Goal: Download file/media

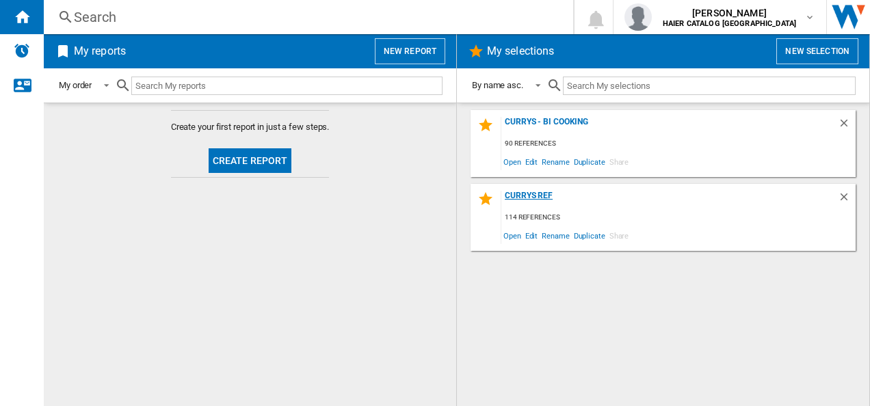
click at [550, 198] on div "Currys Ref" at bounding box center [669, 200] width 336 height 18
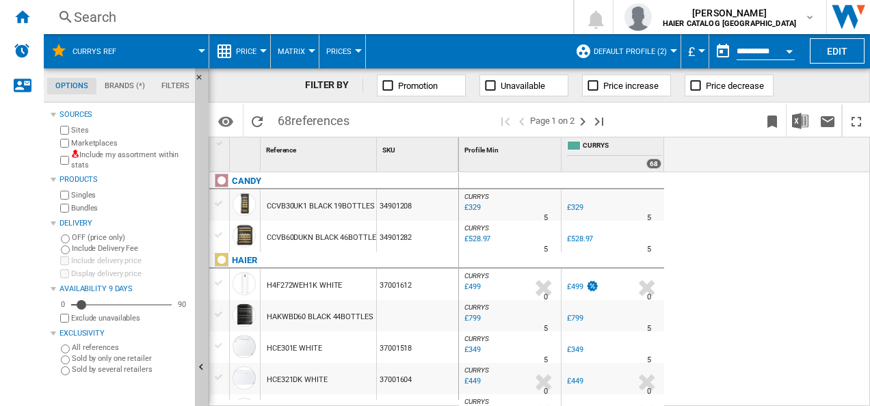
click at [789, 51] on div "Open calendar" at bounding box center [789, 51] width 7 height 3
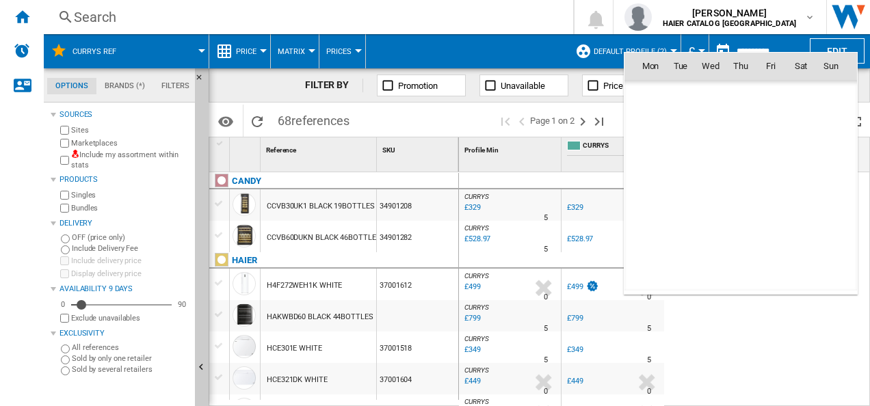
scroll to position [6523, 0]
click at [460, 109] on div at bounding box center [435, 203] width 870 height 406
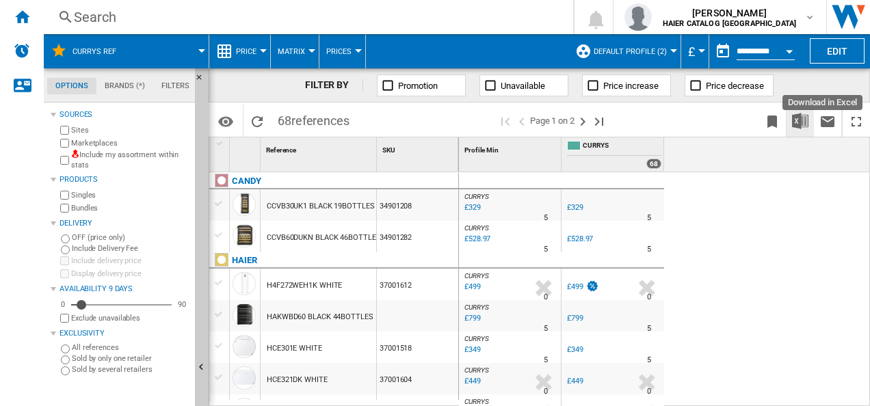
click at [806, 124] on img "Download in Excel" at bounding box center [800, 121] width 16 height 16
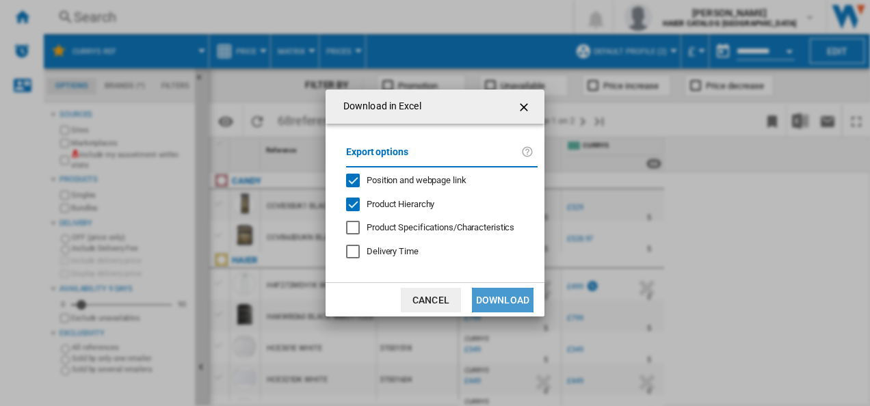
click at [506, 302] on button "Download" at bounding box center [503, 300] width 62 height 25
